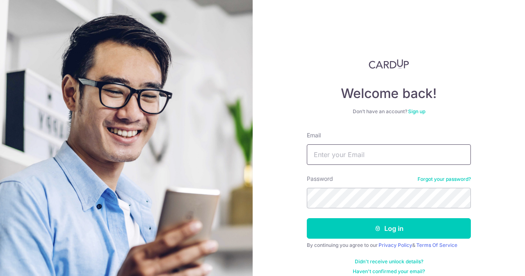
click at [356, 155] on input "Email" at bounding box center [389, 154] width 164 height 21
type input "[EMAIL_ADDRESS][DOMAIN_NAME]"
click at [307, 218] on button "Log in" at bounding box center [389, 228] width 164 height 21
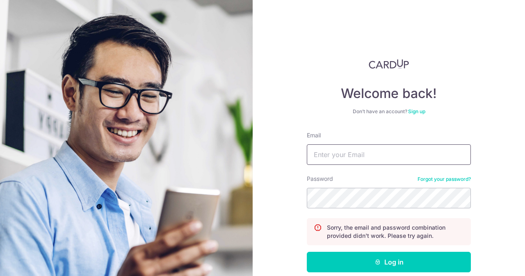
click at [356, 155] on input "Email" at bounding box center [389, 154] width 164 height 21
type input "[EMAIL_ADDRESS][DOMAIN_NAME]"
click at [307, 252] on button "Log in" at bounding box center [389, 262] width 164 height 21
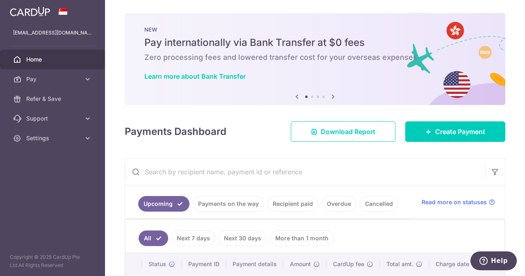
scroll to position [125, 0]
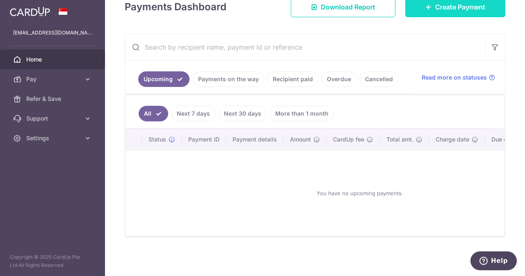
click at [452, 12] on link "Create Payment" at bounding box center [456, 7] width 100 height 21
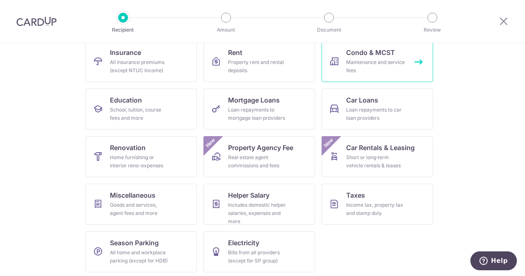
scroll to position [90, 0]
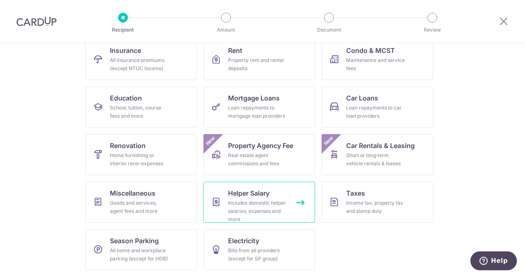
click at [256, 204] on div "Includes domestic helper salaries, expenses and more" at bounding box center [257, 211] width 59 height 25
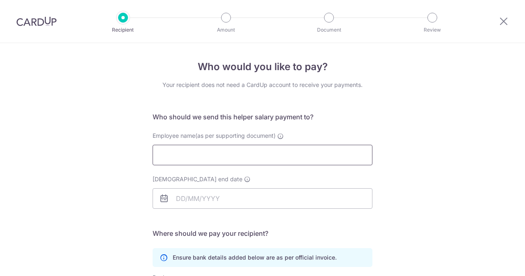
click at [252, 157] on input "Employee name(as per supporting document)" at bounding box center [263, 155] width 220 height 21
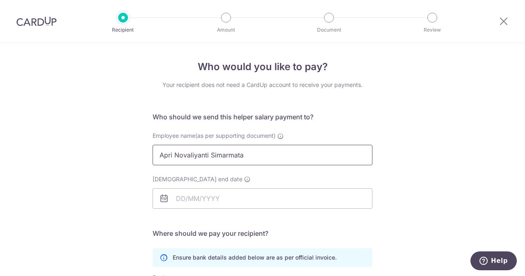
type input "Apri Novaliyanti Simarmata"
click at [160, 198] on icon at bounding box center [164, 199] width 10 height 10
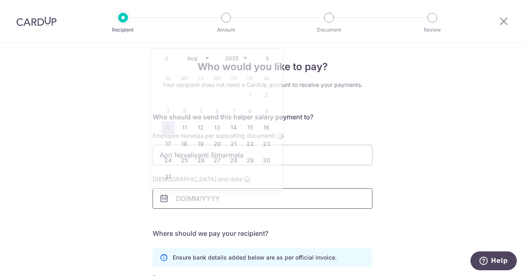
click at [207, 199] on input "Employment contract end date" at bounding box center [263, 198] width 220 height 21
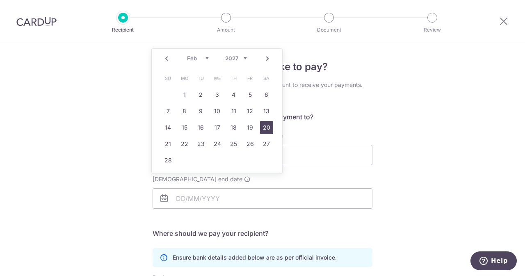
click at [265, 127] on link "20" at bounding box center [266, 127] width 13 height 13
type input "20/02/2027"
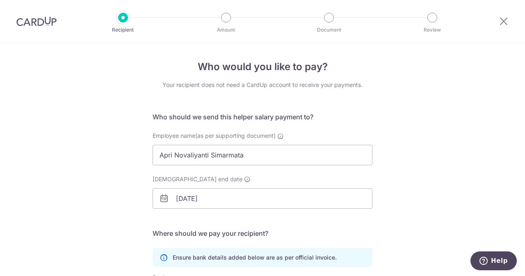
click at [438, 190] on div "Who would you like to pay? Your recipient does not need a CardUp account to rec…" at bounding box center [262, 238] width 525 height 391
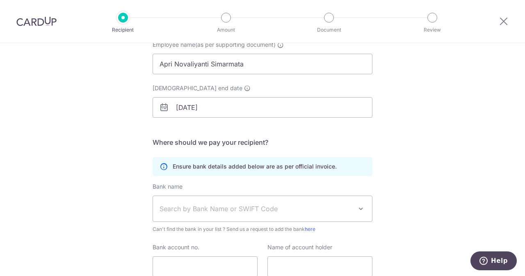
scroll to position [99, 0]
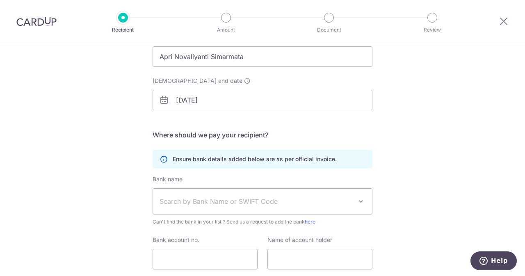
click at [305, 202] on span "Search by Bank Name or SWIFT Code" at bounding box center [256, 202] width 193 height 10
click at [64, 121] on div "Who would you like to pay? Your recipient does not need a CardUp account to rec…" at bounding box center [262, 140] width 525 height 391
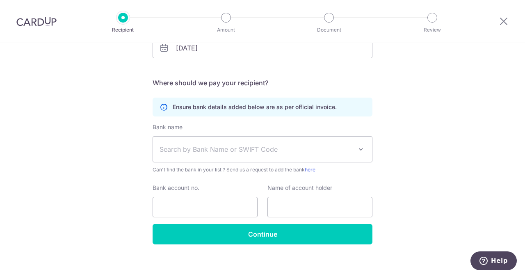
scroll to position [157, 0]
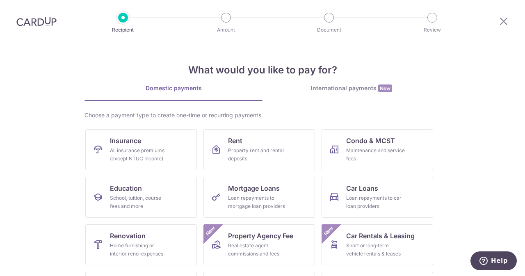
scroll to position [90, 0]
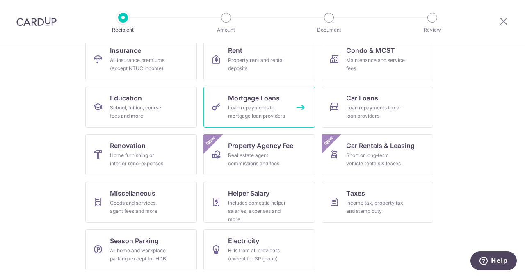
click at [245, 99] on span "Mortgage Loans" at bounding box center [254, 98] width 52 height 10
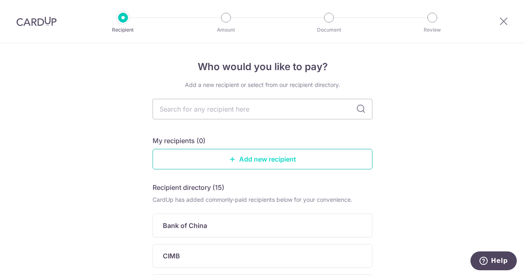
click at [273, 164] on link "Add new recipient" at bounding box center [263, 159] width 220 height 21
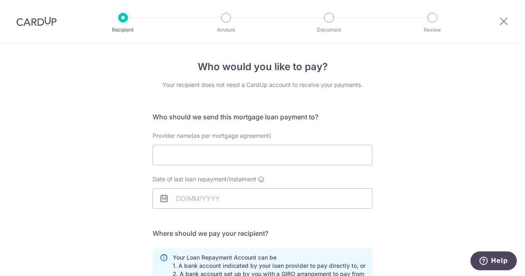
scroll to position [173, 0]
